Goal: Find specific page/section

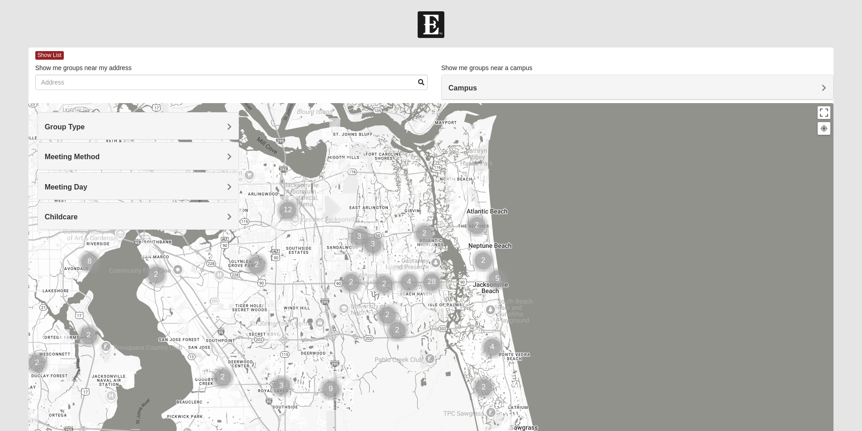
click at [100, 155] on span "Meeting Method" at bounding box center [72, 157] width 55 height 8
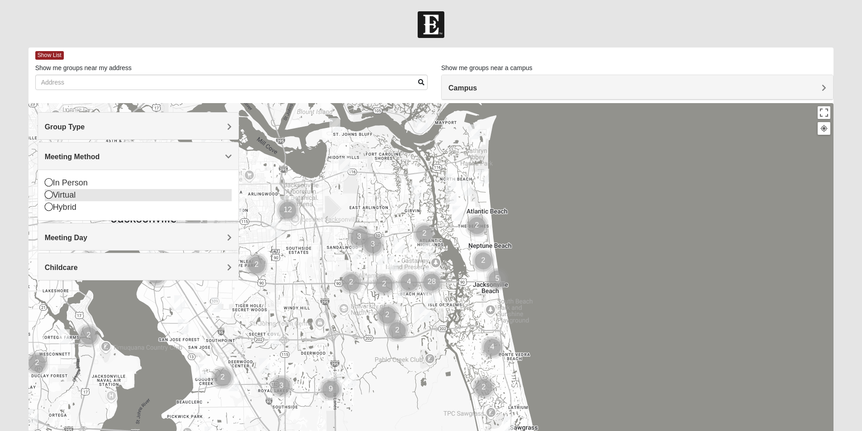
click at [48, 194] on icon at bounding box center [49, 195] width 8 height 8
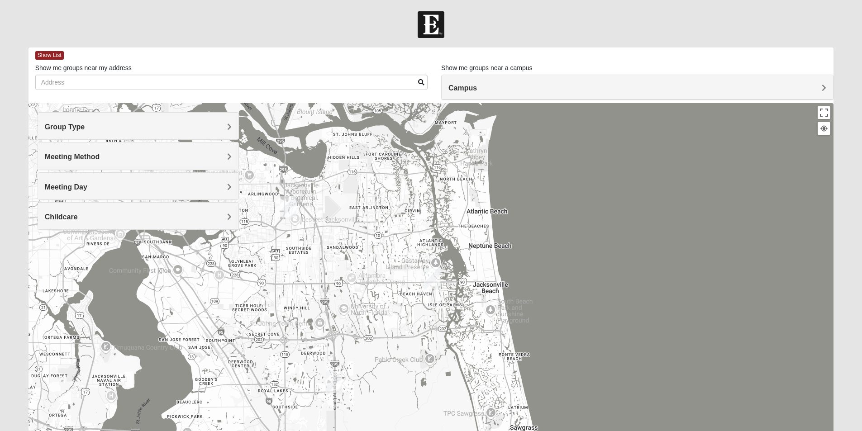
click at [100, 154] on span "Meeting Method" at bounding box center [72, 157] width 55 height 8
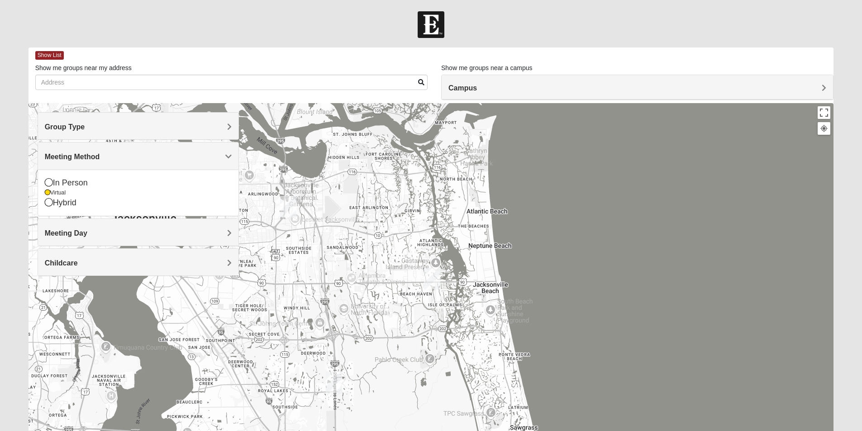
click at [85, 126] on span "Group Type" at bounding box center [65, 127] width 40 height 8
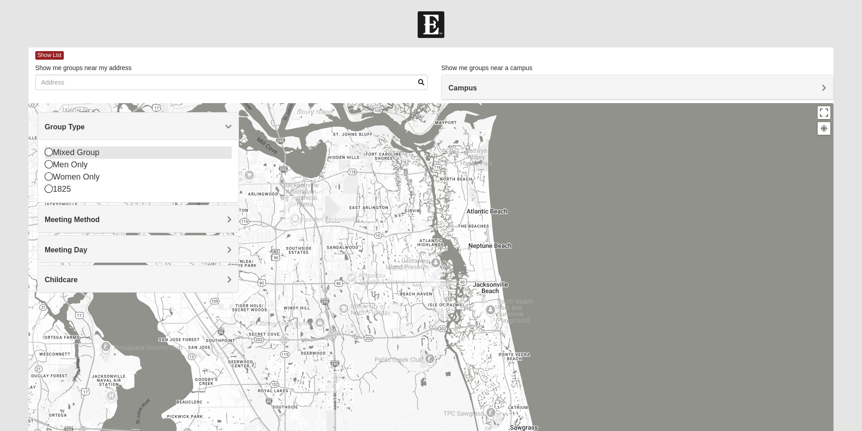
click at [49, 153] on icon at bounding box center [49, 152] width 8 height 8
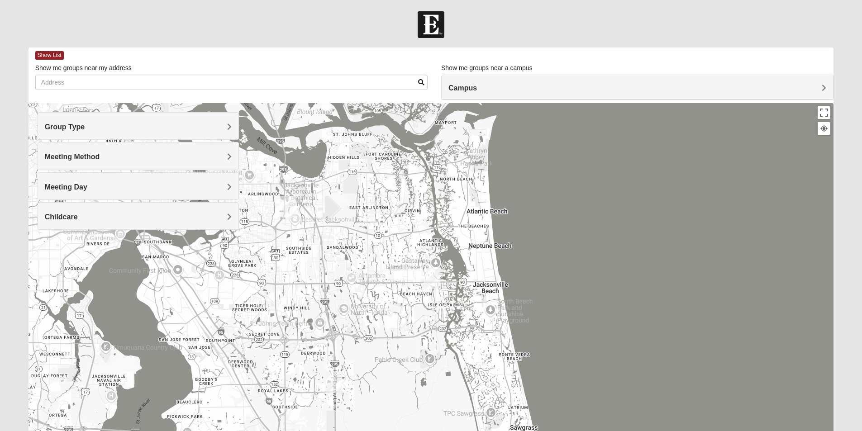
click at [87, 186] on span "Meeting Day" at bounding box center [66, 187] width 43 height 8
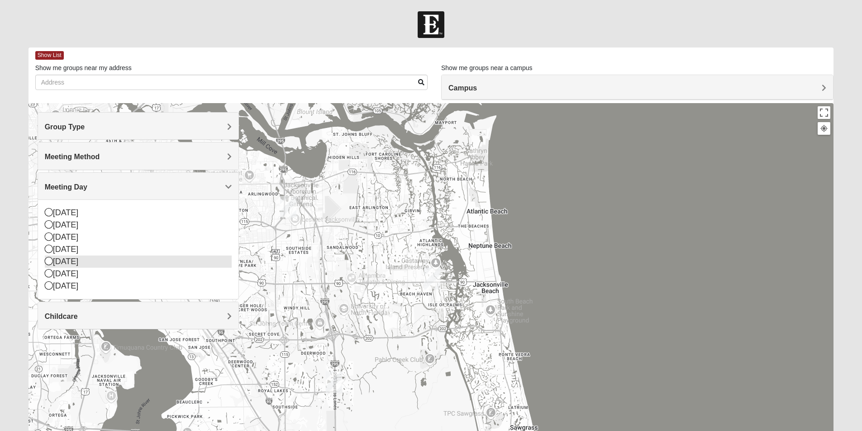
click at [48, 260] on icon at bounding box center [49, 261] width 8 height 8
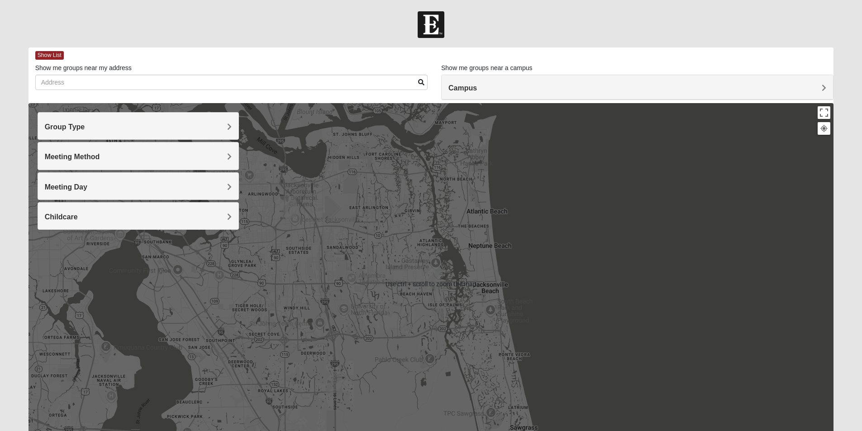
scroll to position [67, 0]
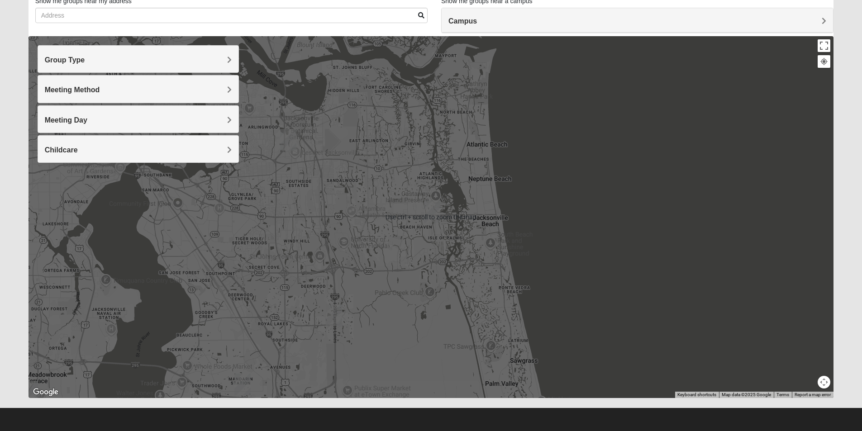
click at [433, 208] on img "San Pablo" at bounding box center [432, 212] width 16 height 22
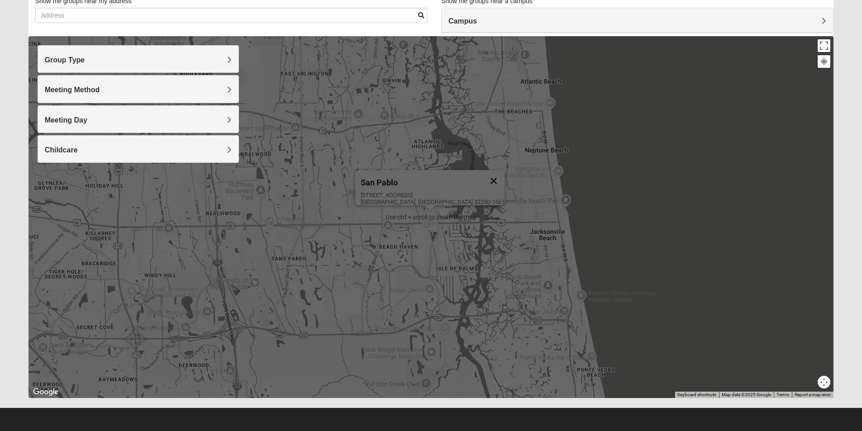
click at [483, 173] on button "Close" at bounding box center [494, 181] width 22 height 22
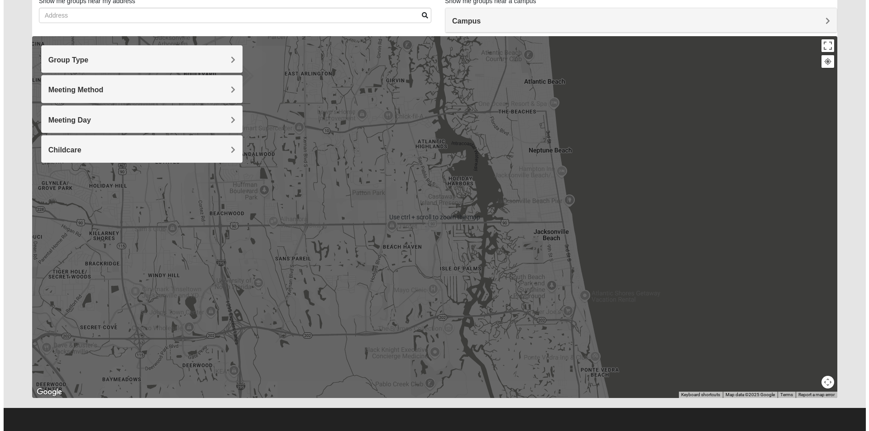
scroll to position [0, 0]
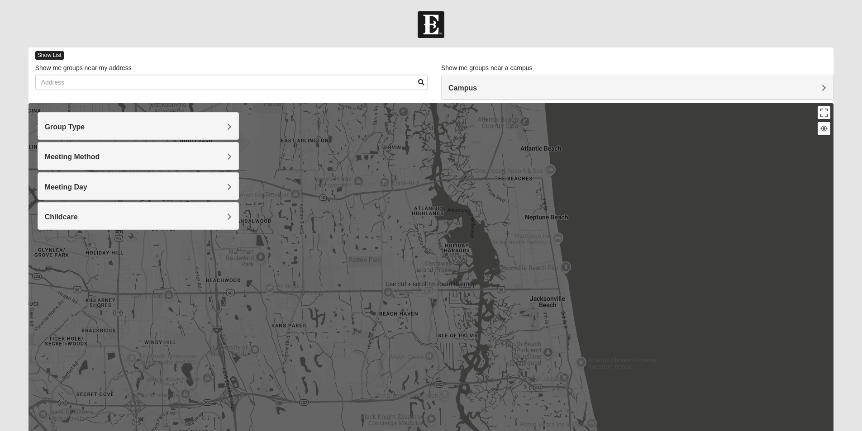
click at [51, 55] on span "Show List" at bounding box center [49, 55] width 29 height 9
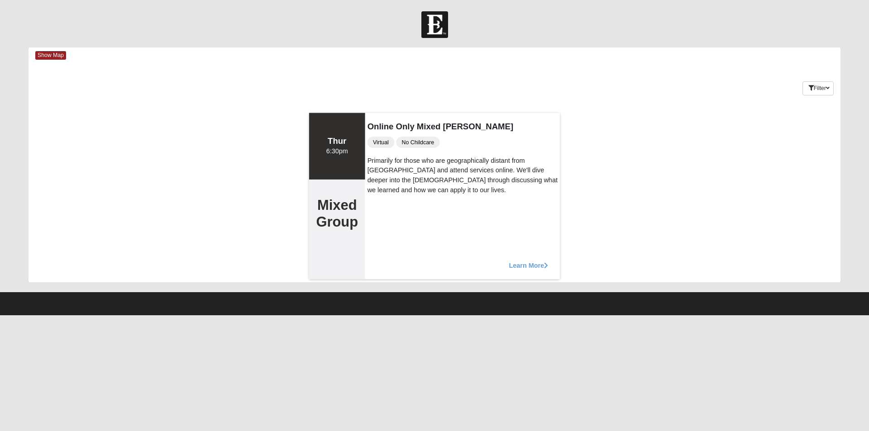
click at [521, 261] on span "Learn More" at bounding box center [528, 261] width 39 height 0
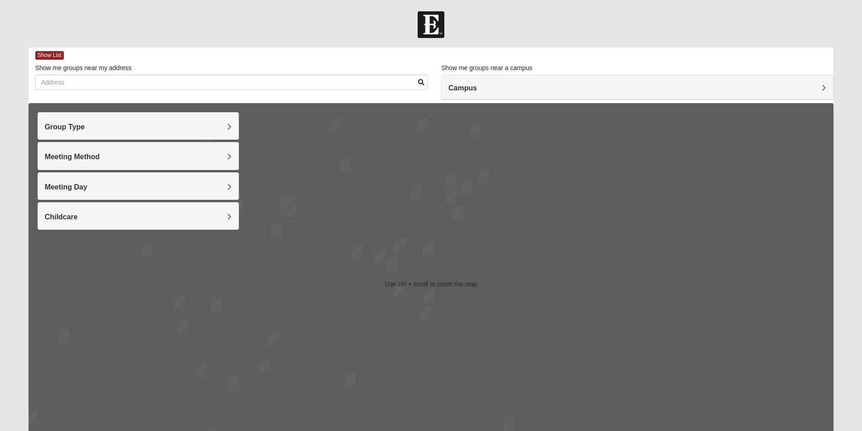
click at [85, 129] on span "Group Type" at bounding box center [65, 127] width 40 height 8
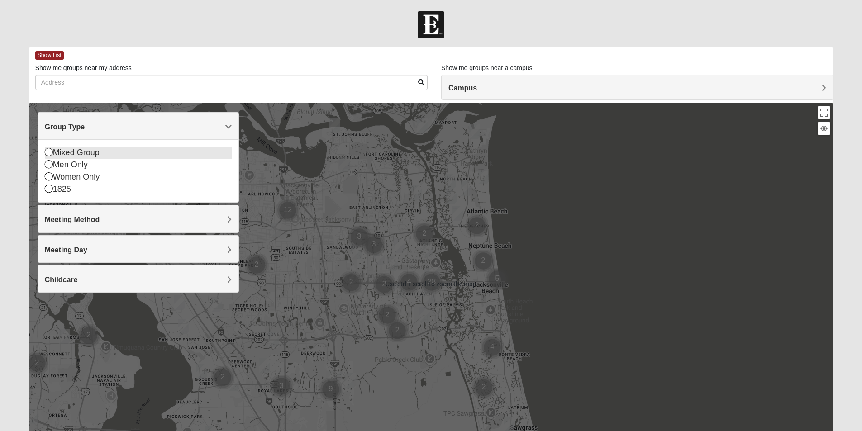
click at [49, 154] on icon at bounding box center [49, 152] width 8 height 8
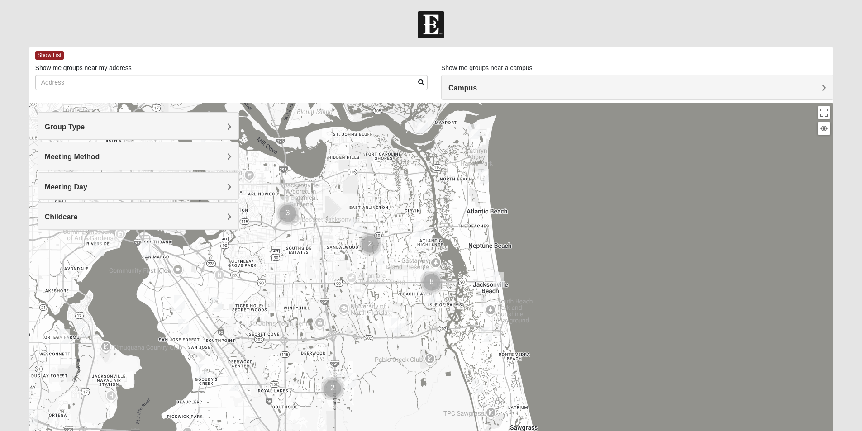
click at [100, 155] on span "Meeting Method" at bounding box center [72, 157] width 55 height 8
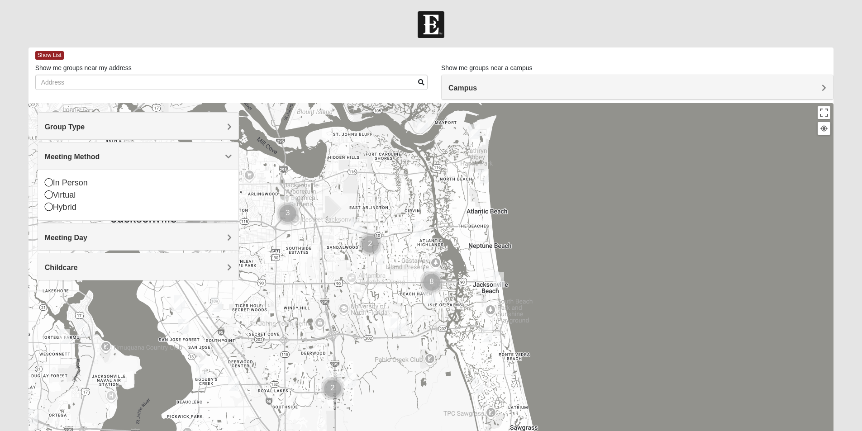
click at [49, 196] on icon at bounding box center [49, 195] width 8 height 8
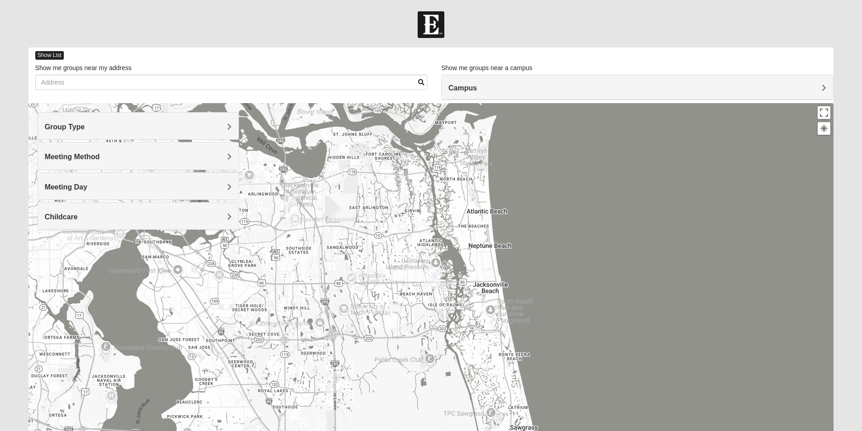
click at [57, 53] on span "Show List" at bounding box center [49, 55] width 29 height 9
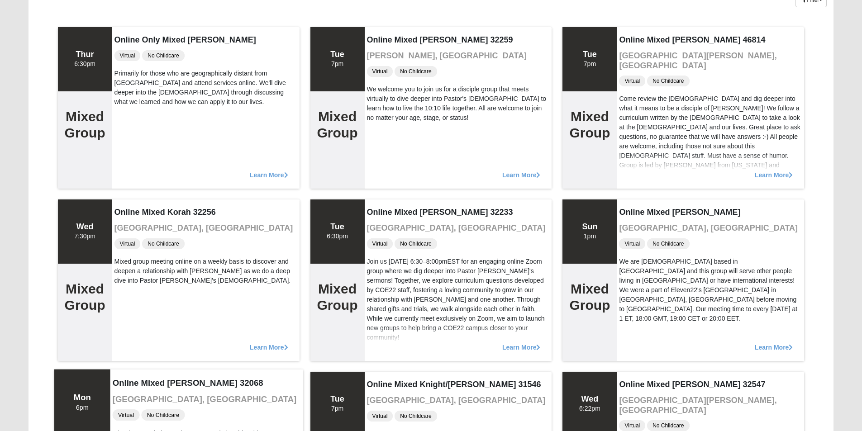
scroll to position [45, 0]
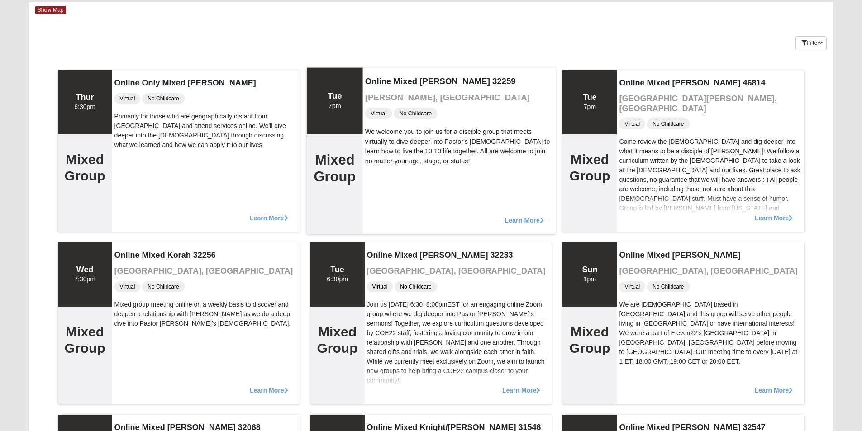
click at [521, 215] on span "Learn More" at bounding box center [524, 215] width 39 height 0
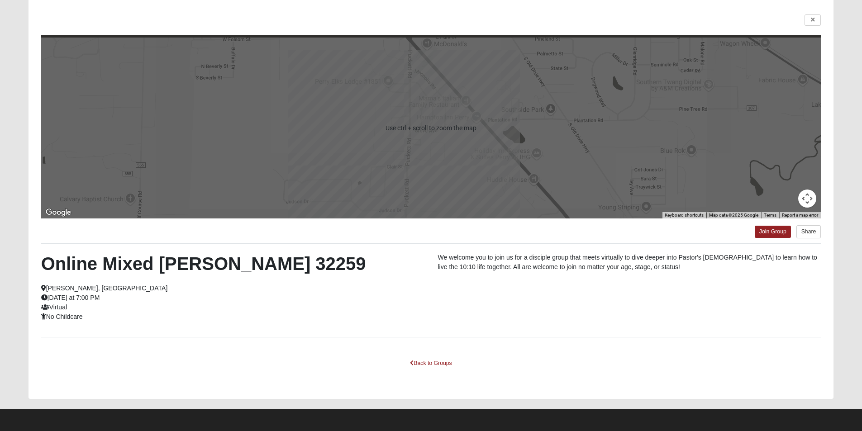
scroll to position [62, 0]
